Goal: Task Accomplishment & Management: Complete application form

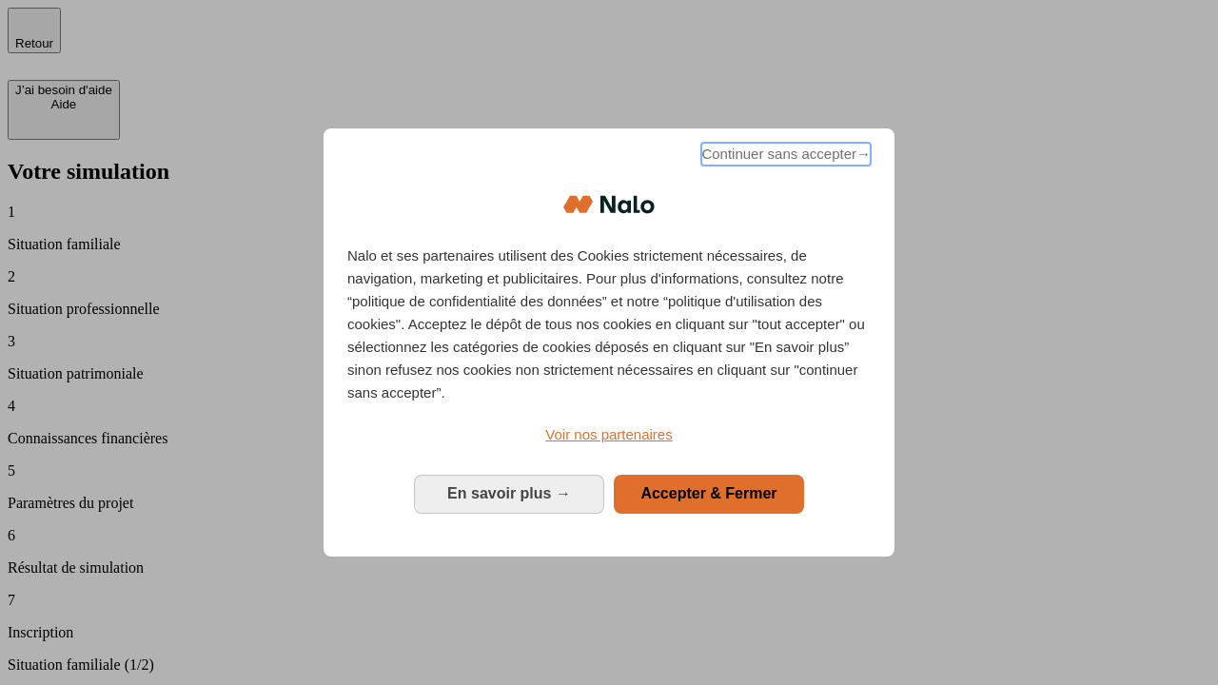
click at [784, 157] on span "Continuer sans accepter →" at bounding box center [785, 154] width 169 height 23
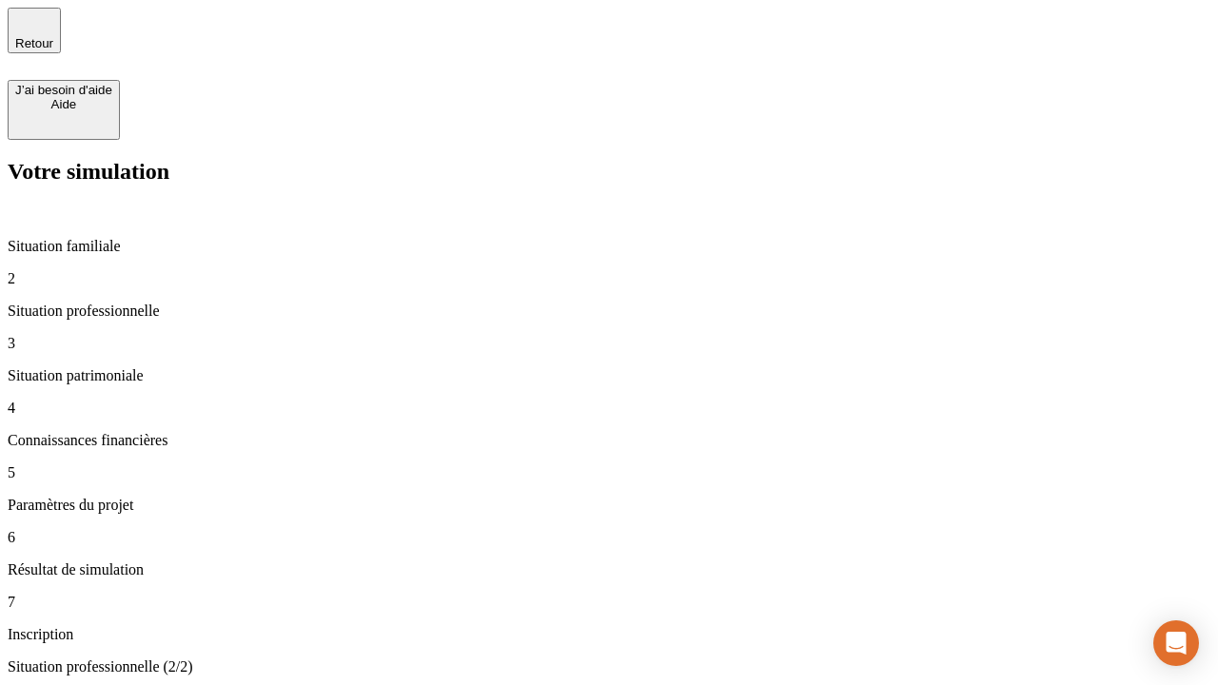
type input "30 000"
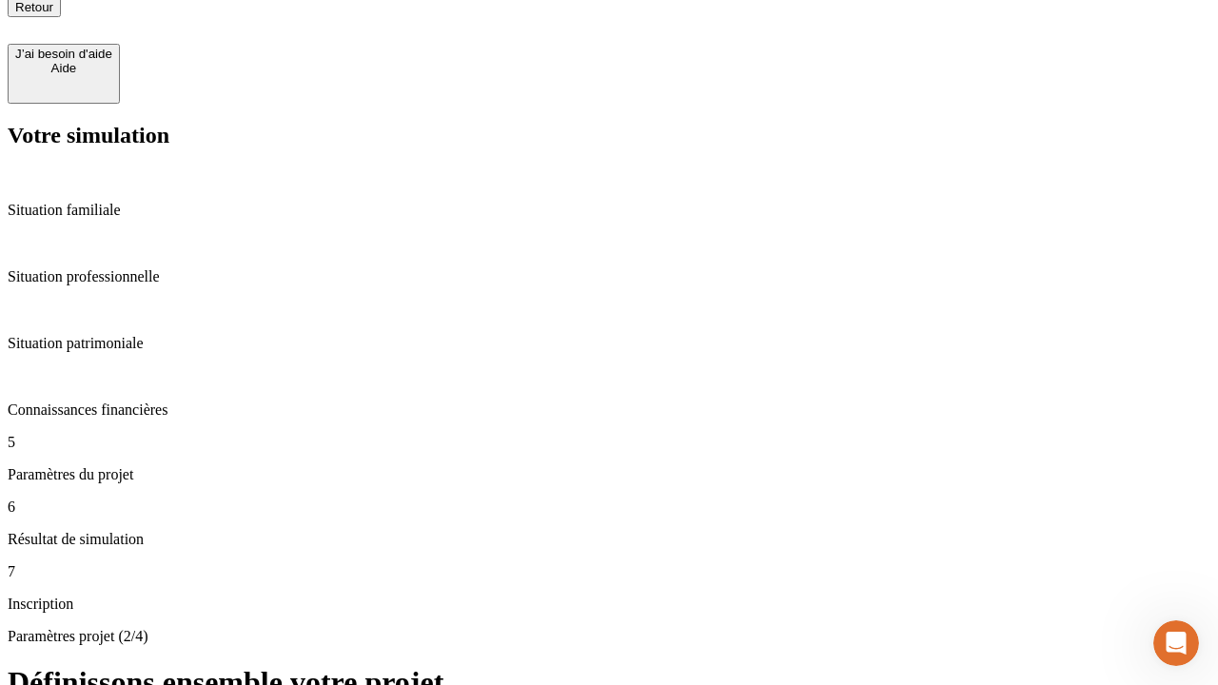
scroll to position [19, 0]
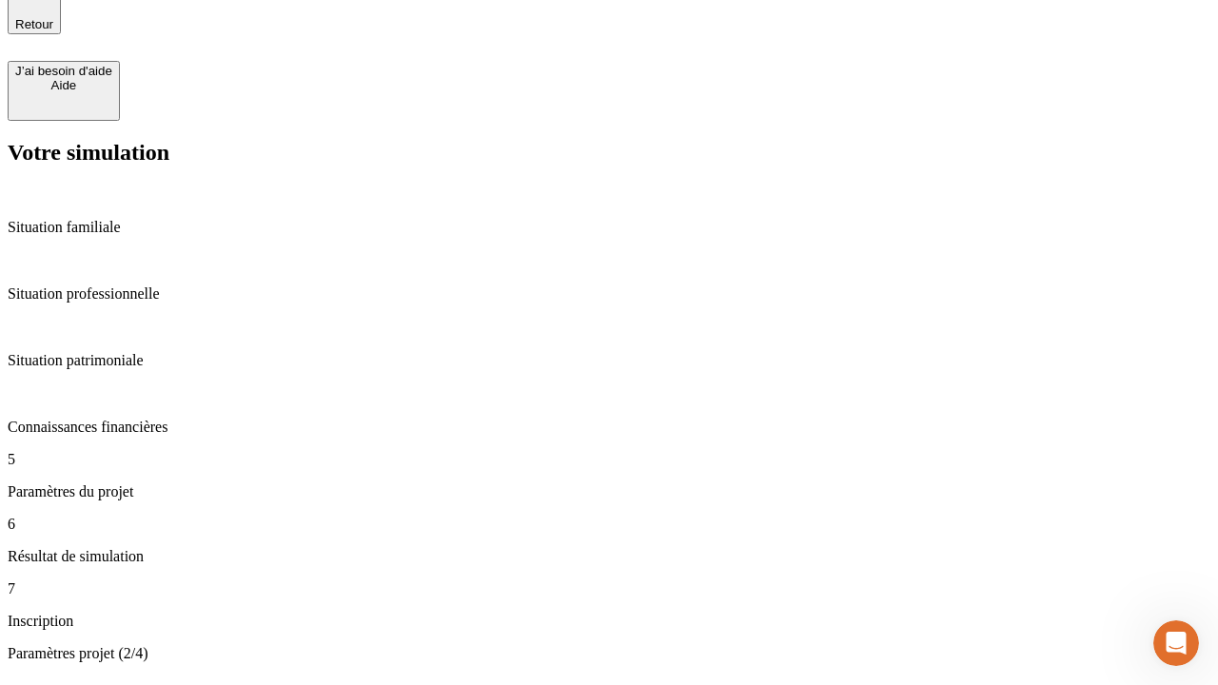
type input "25"
type input "1 000"
type input "640"
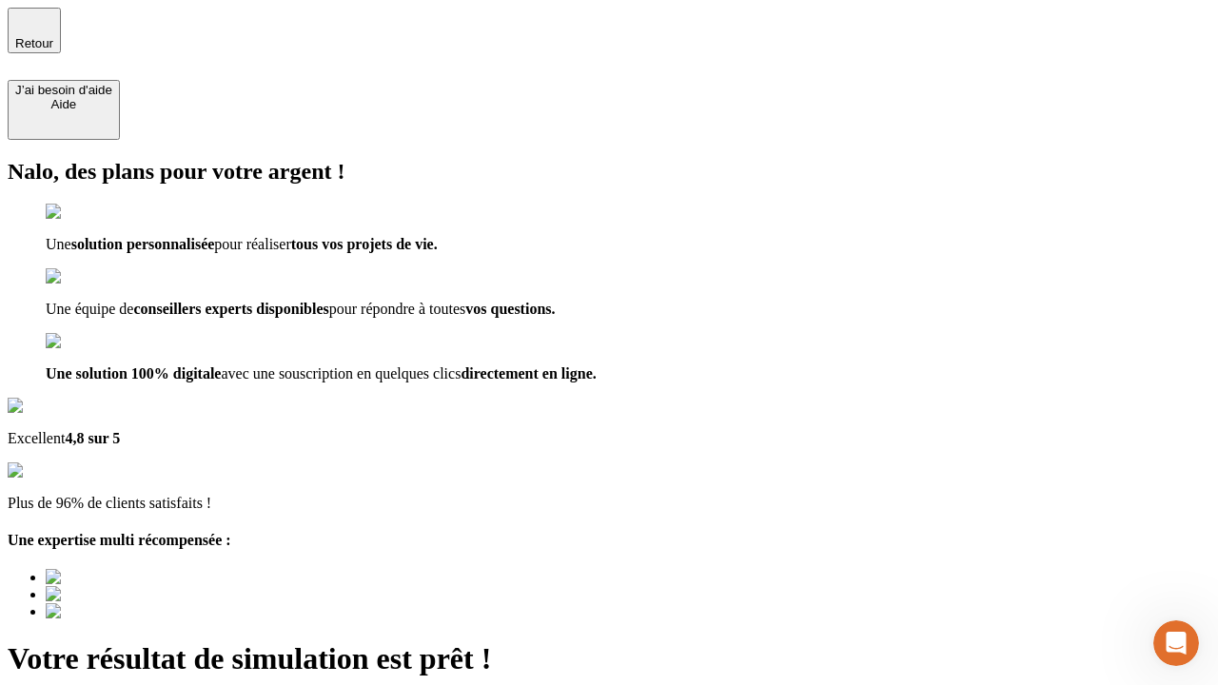
type input "[EMAIL_ADDRESS][PERSON_NAME][DOMAIN_NAME]"
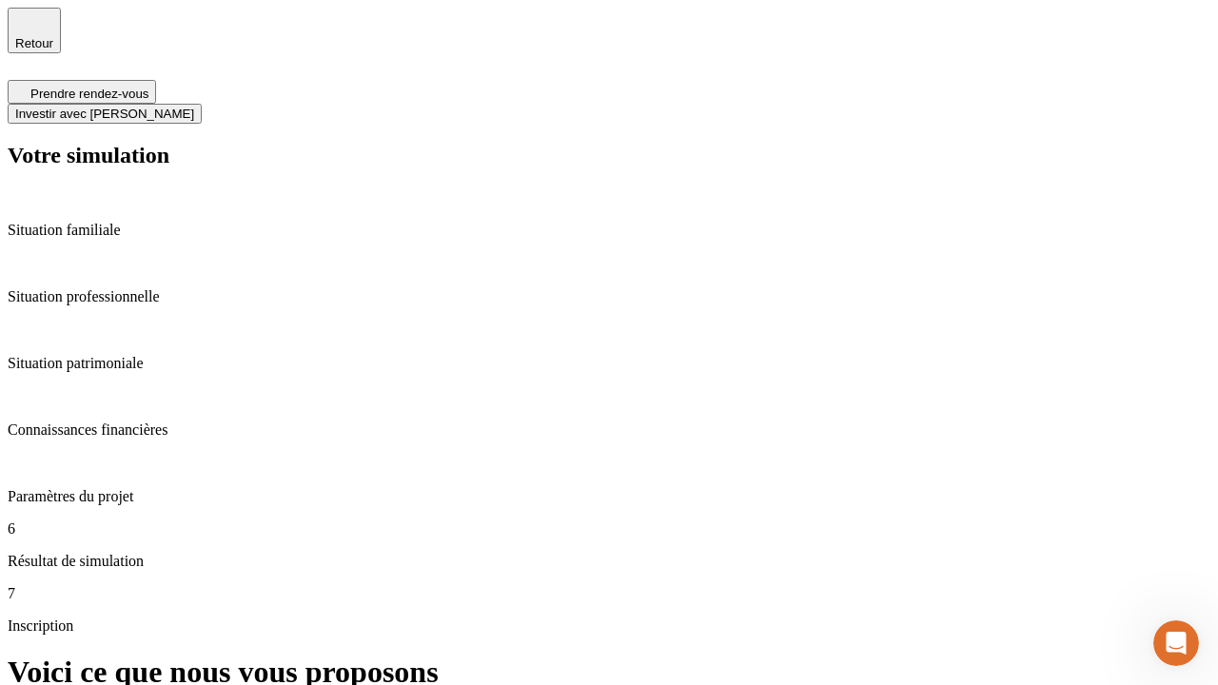
click at [194, 107] on span "Investir avec [PERSON_NAME]" at bounding box center [104, 114] width 179 height 14
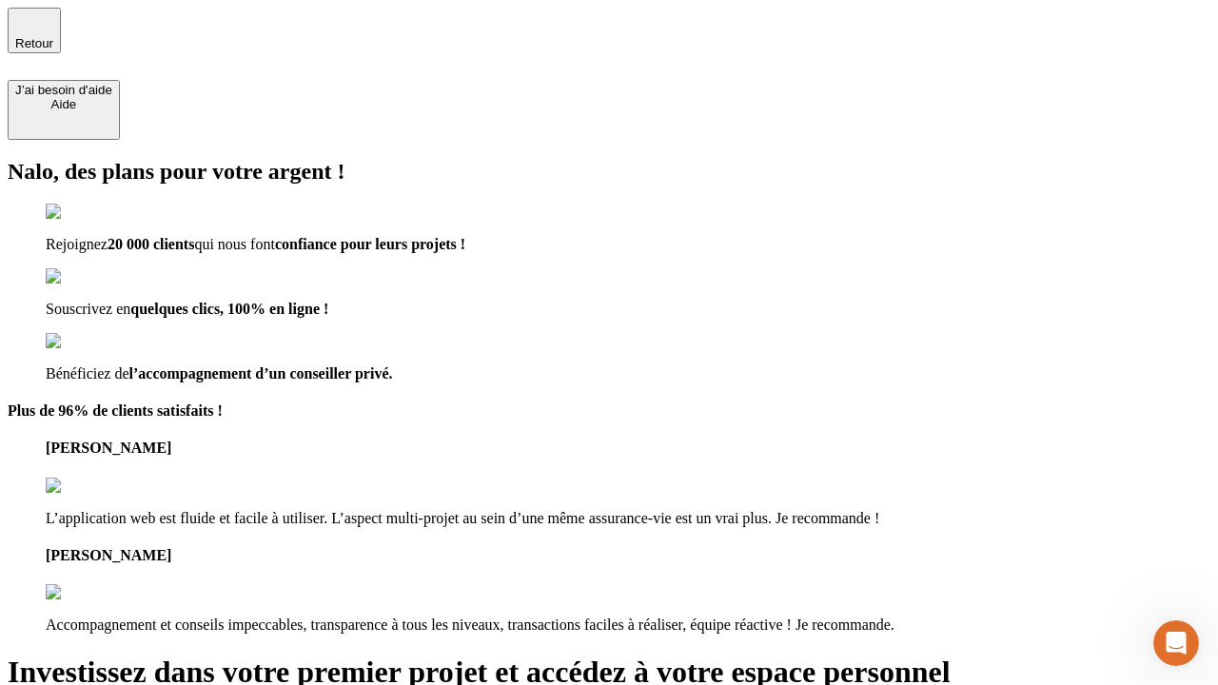
type input "[EMAIL_ADDRESS][PERSON_NAME][DOMAIN_NAME]"
